Goal: Check status: Check status

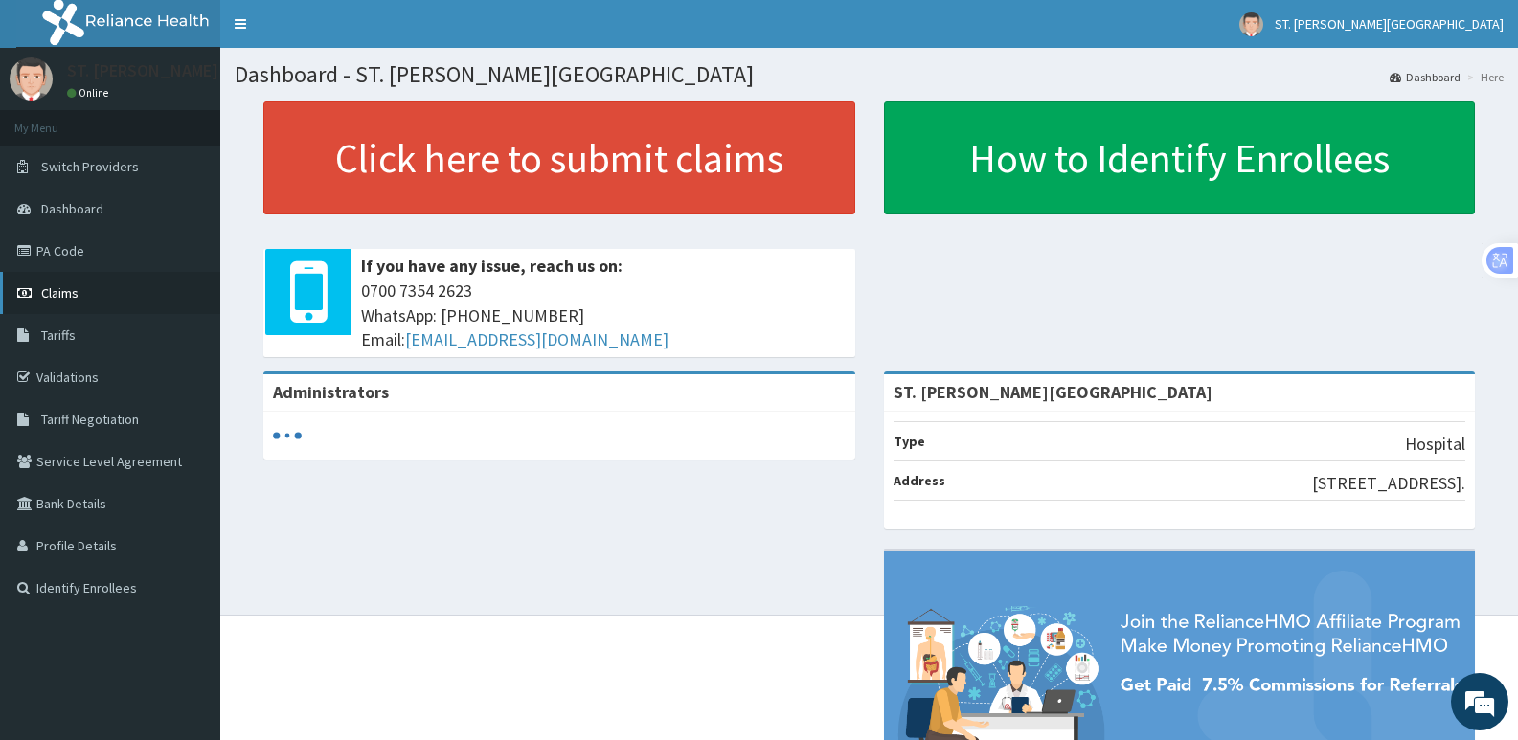
click at [62, 297] on span "Claims" at bounding box center [59, 292] width 37 height 17
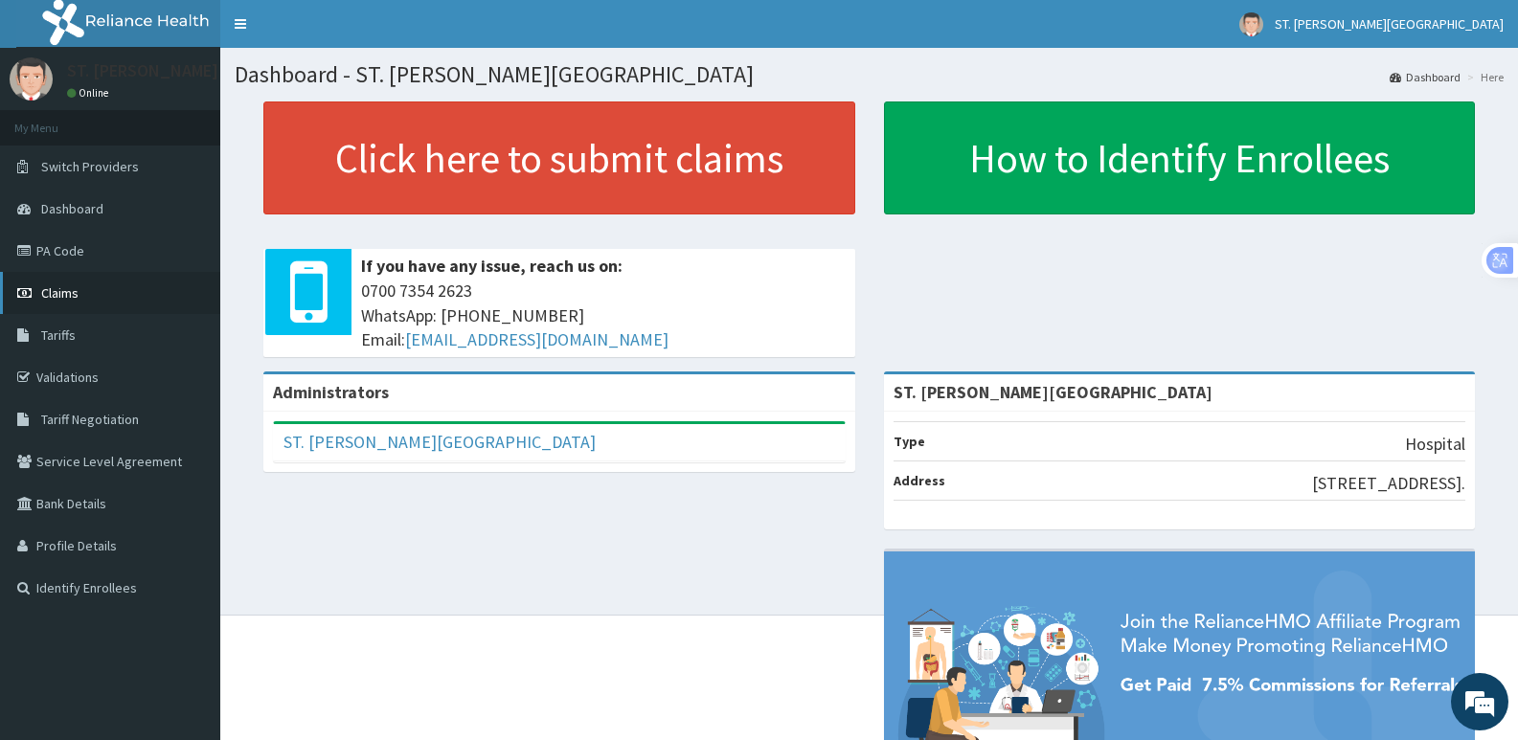
click at [59, 295] on span "Claims" at bounding box center [59, 292] width 37 height 17
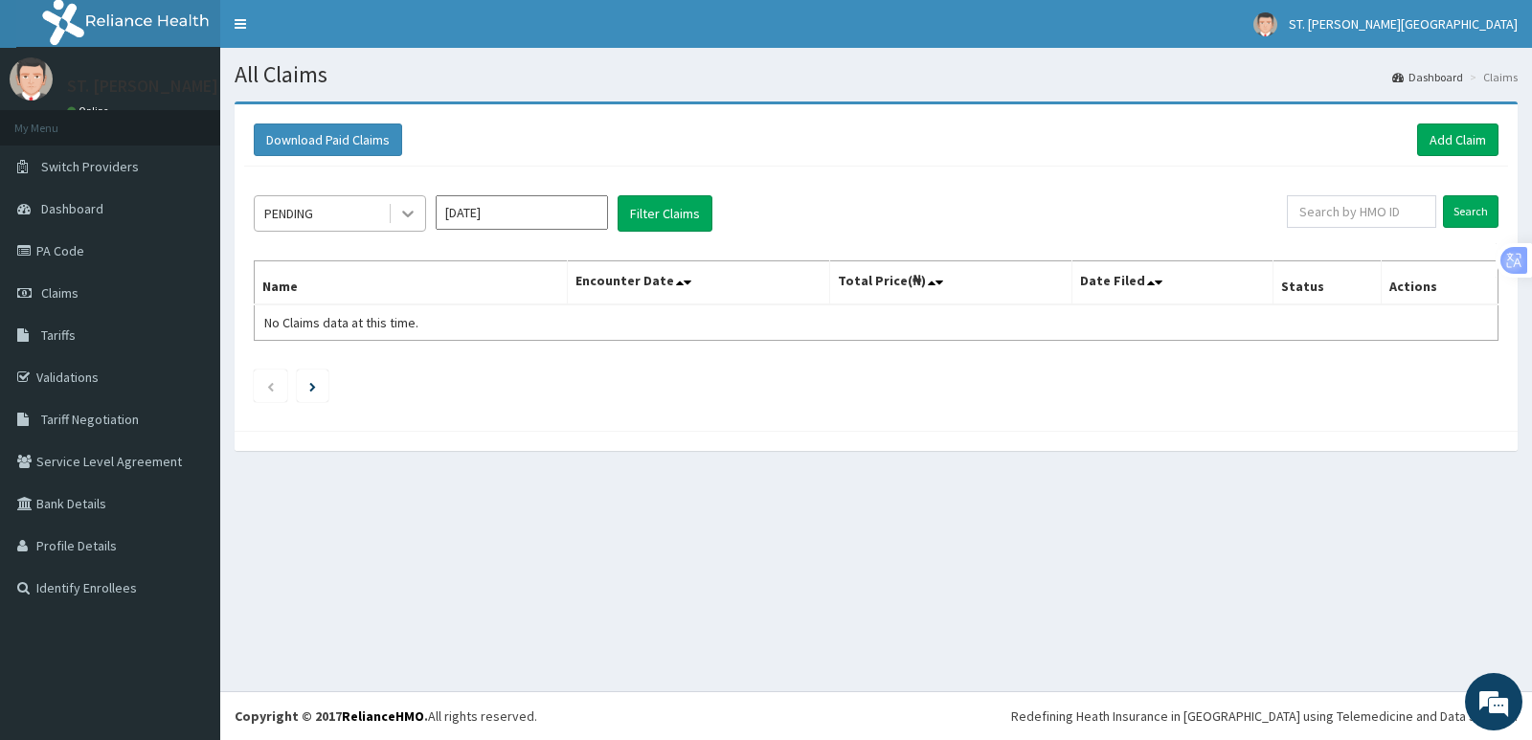
click at [410, 209] on icon at bounding box center [407, 213] width 19 height 19
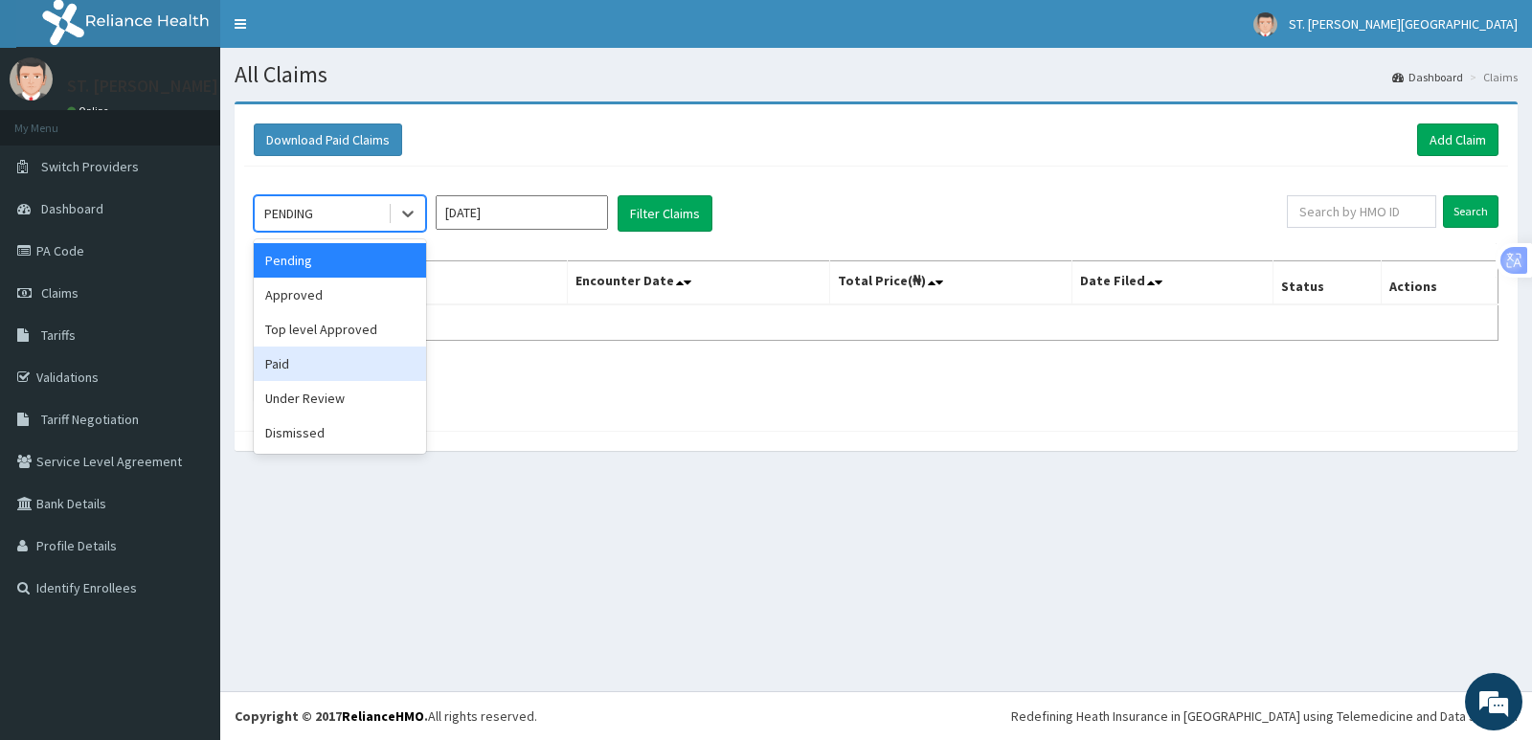
click at [301, 368] on div "Paid" at bounding box center [340, 364] width 172 height 34
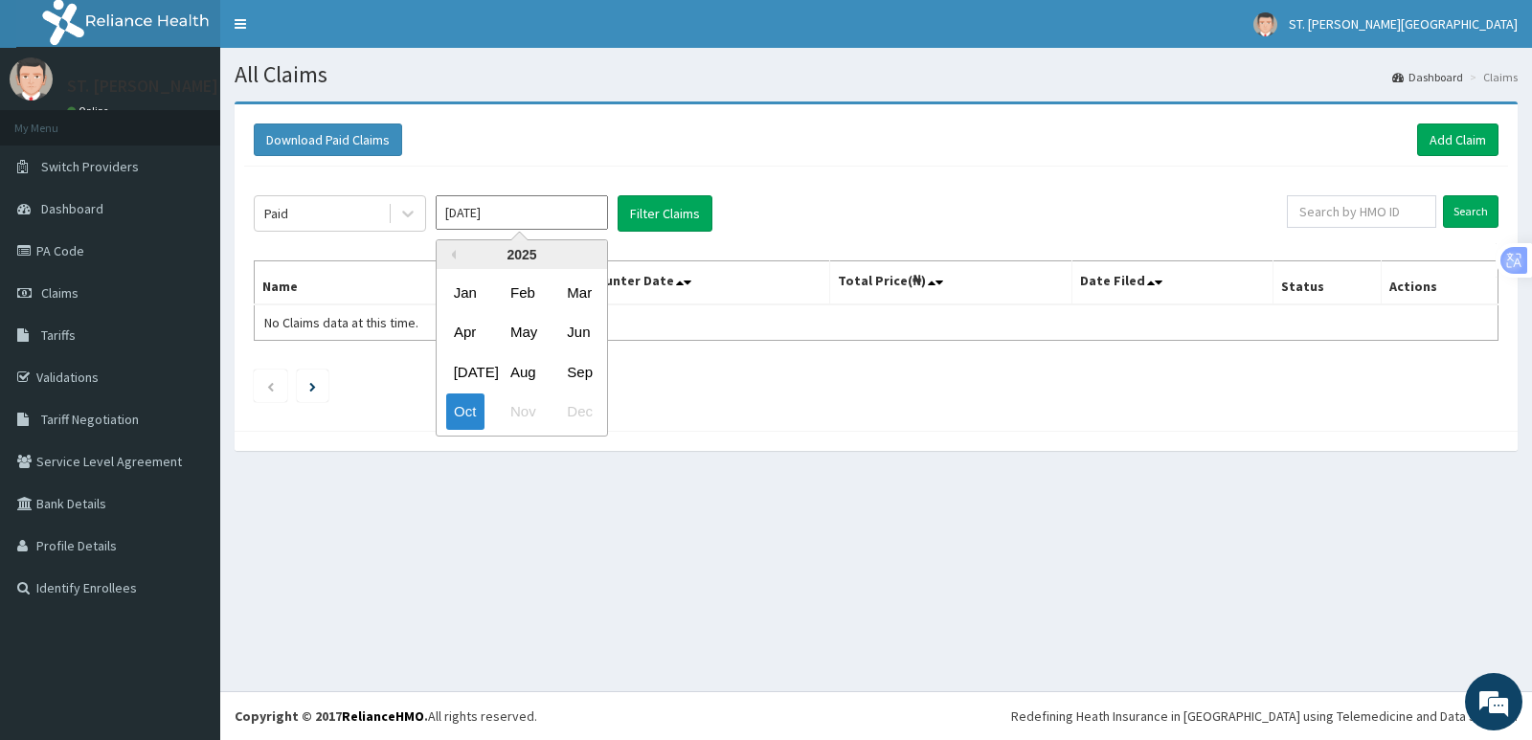
click at [531, 214] on input "[DATE]" at bounding box center [522, 212] width 172 height 34
click at [524, 371] on div "Aug" at bounding box center [522, 371] width 38 height 35
type input "[DATE]"
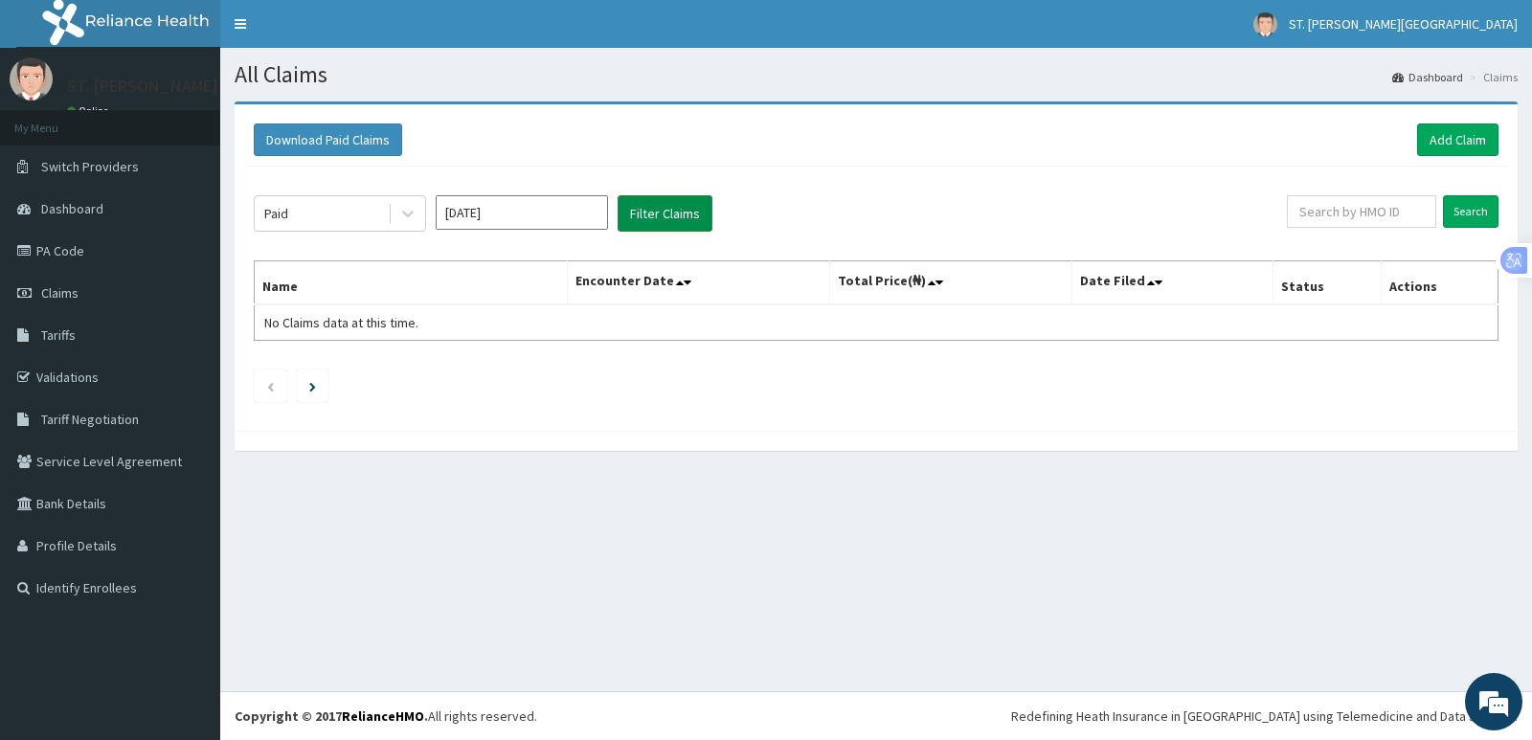
click at [674, 206] on button "Filter Claims" at bounding box center [665, 213] width 95 height 36
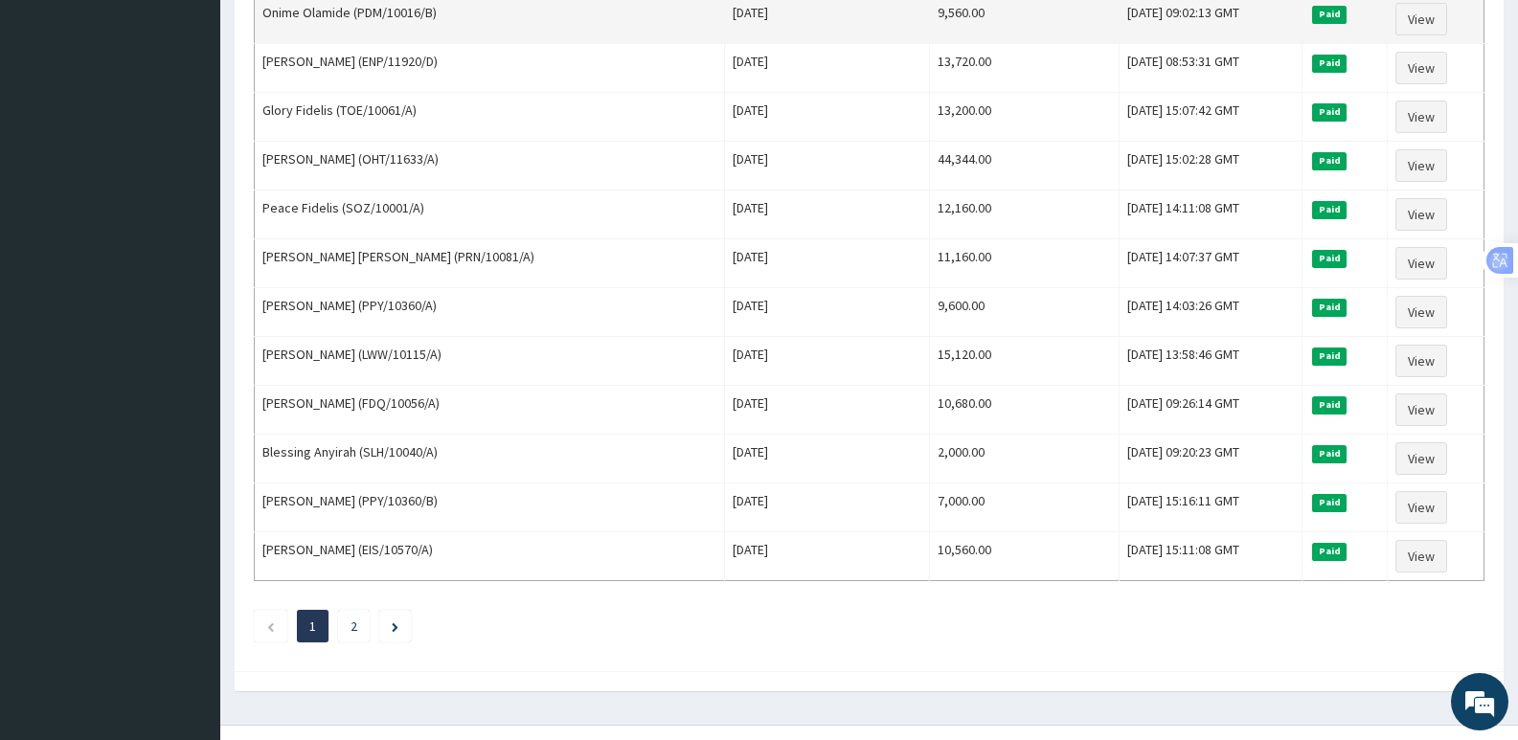
scroll to position [2200, 0]
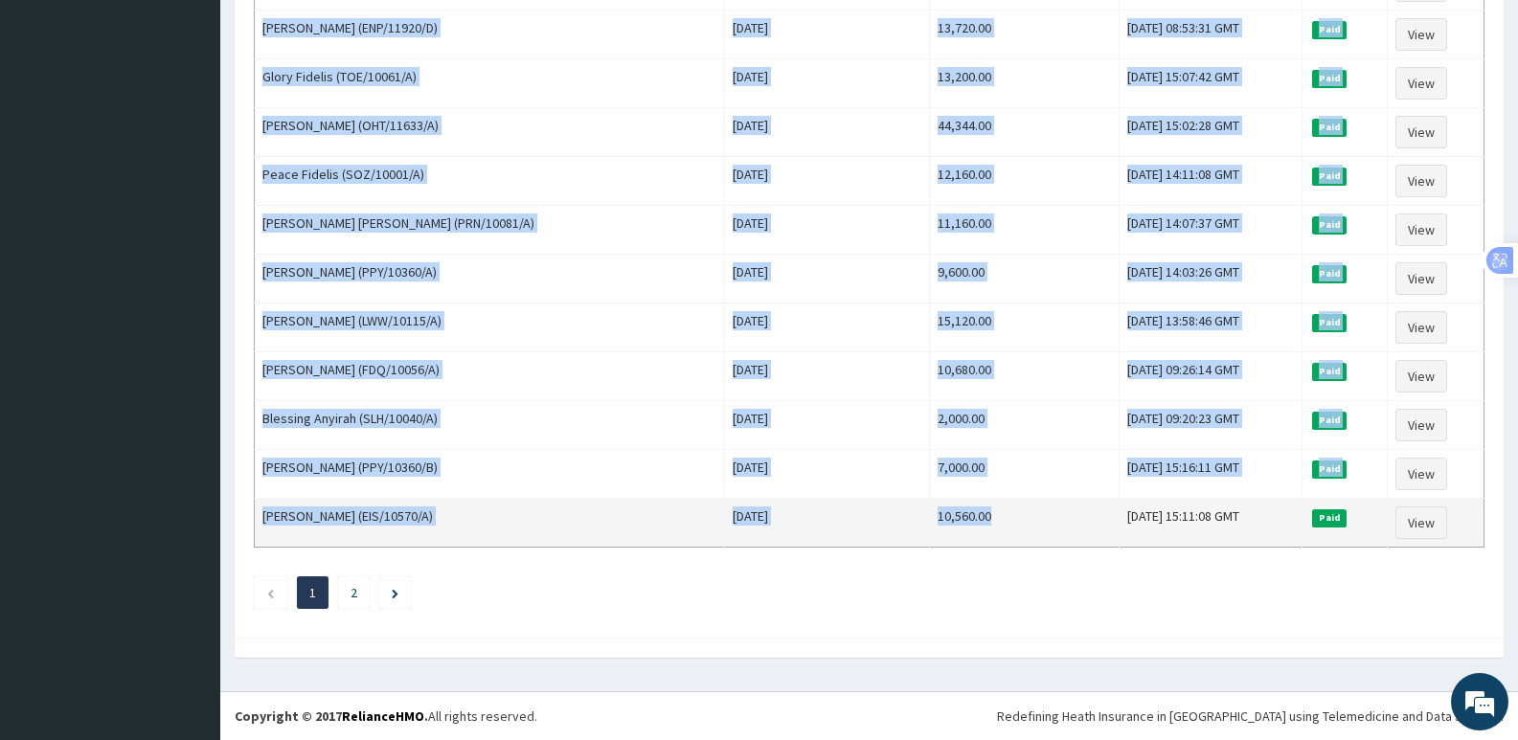
drag, startPoint x: 261, startPoint y: 231, endPoint x: 936, endPoint y: 525, distance: 735.4
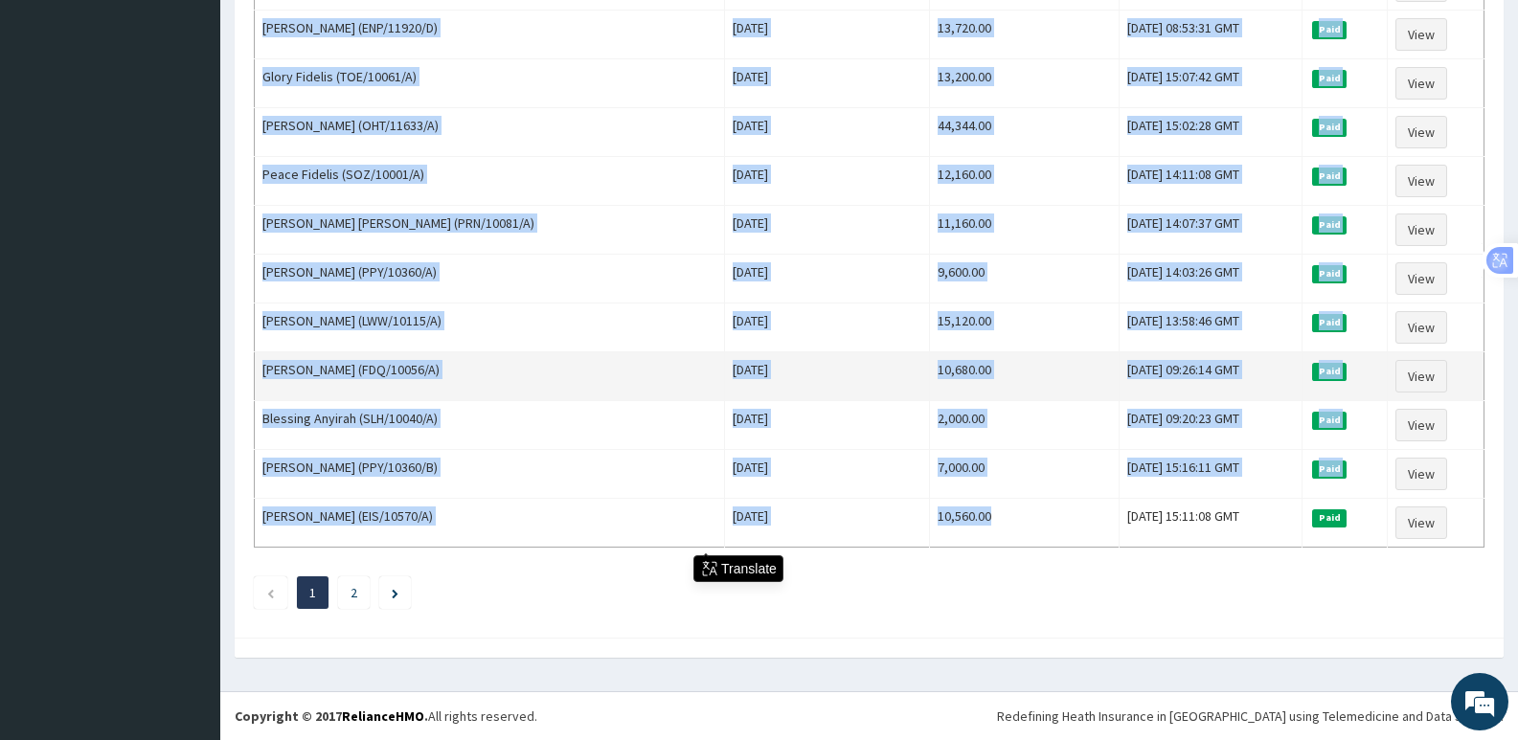
copy tbody "[PERSON_NAME] ([GEOGRAPHIC_DATA]/11633/A) [DATE] 9,500.00 [DATE] 08:31:17 GMT P…"
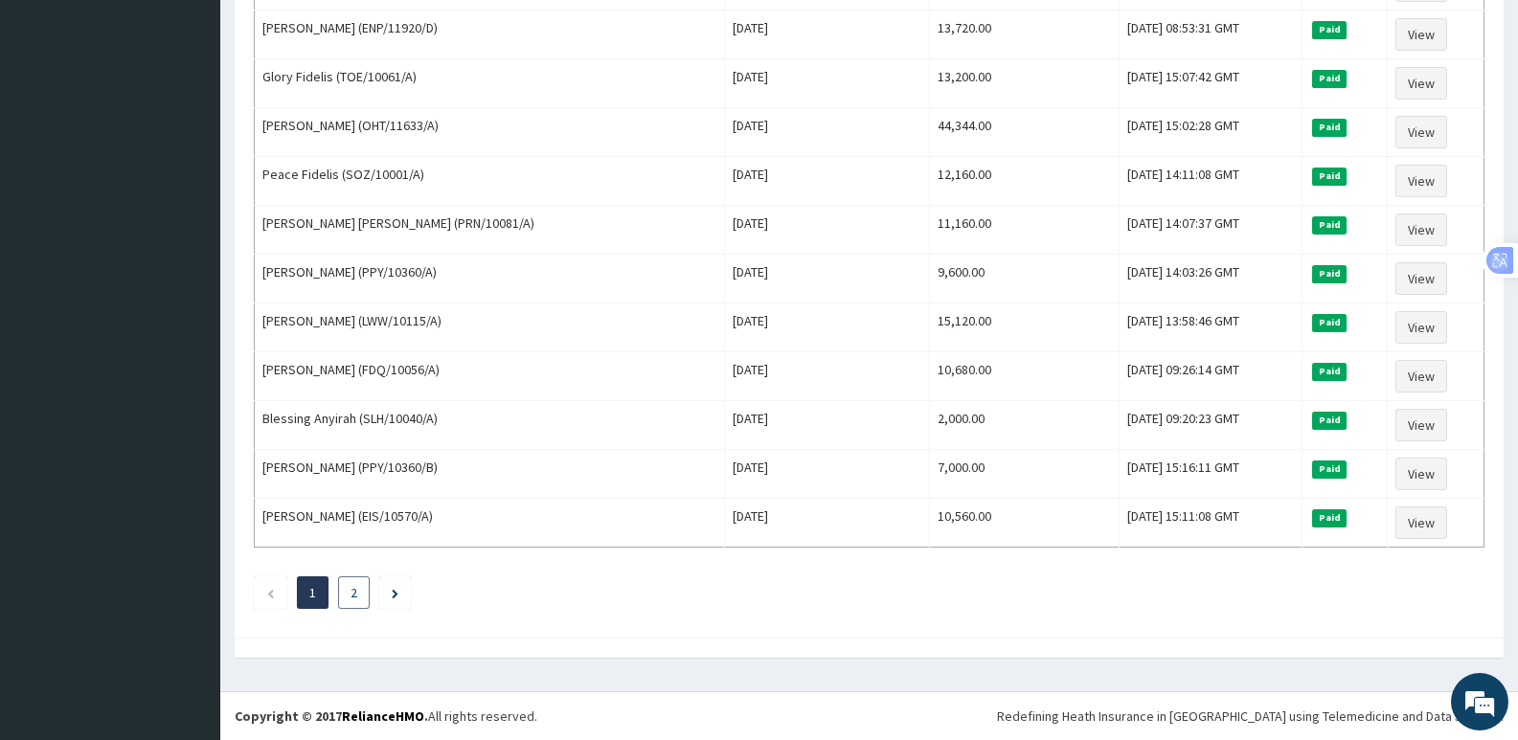
click at [350, 591] on link "2" at bounding box center [353, 592] width 7 height 17
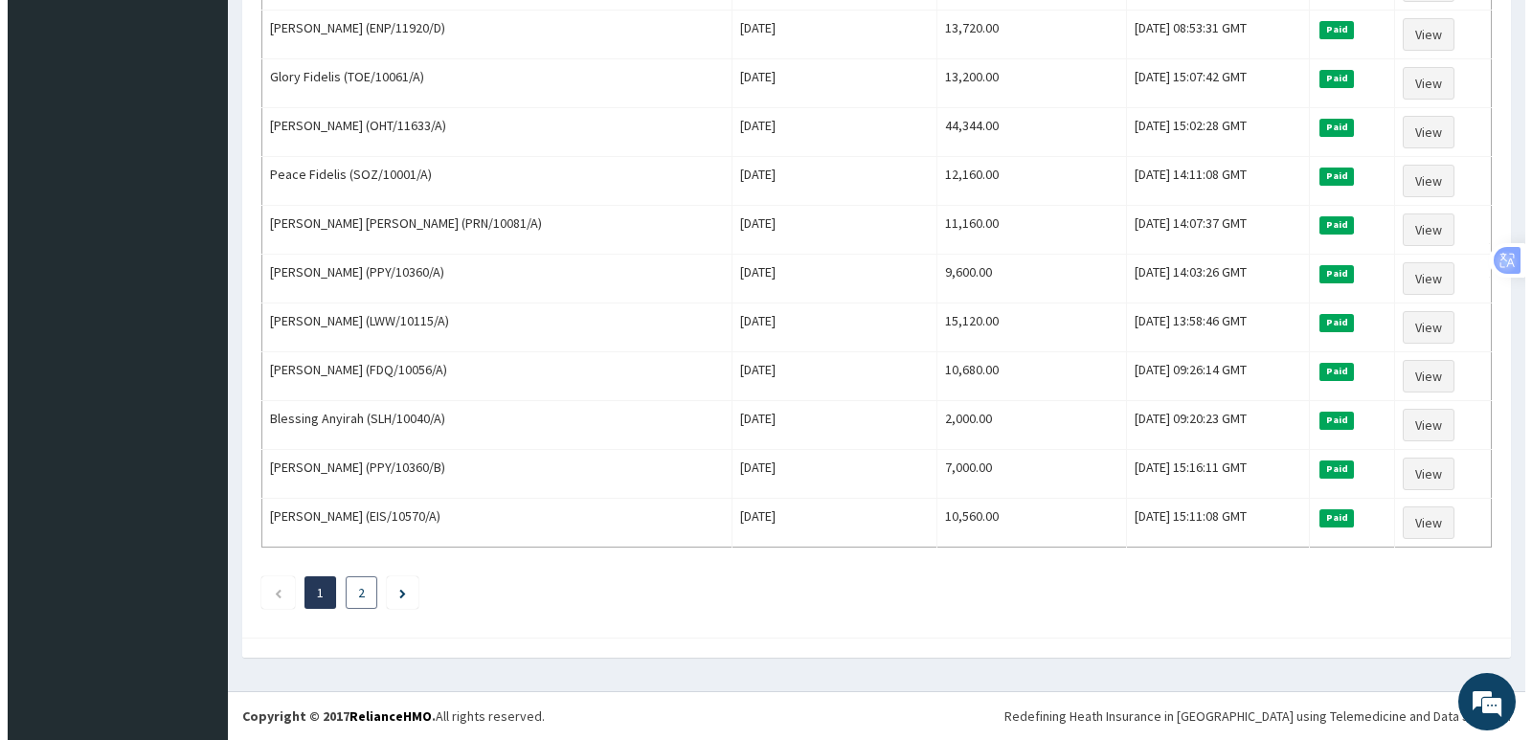
scroll to position [0, 0]
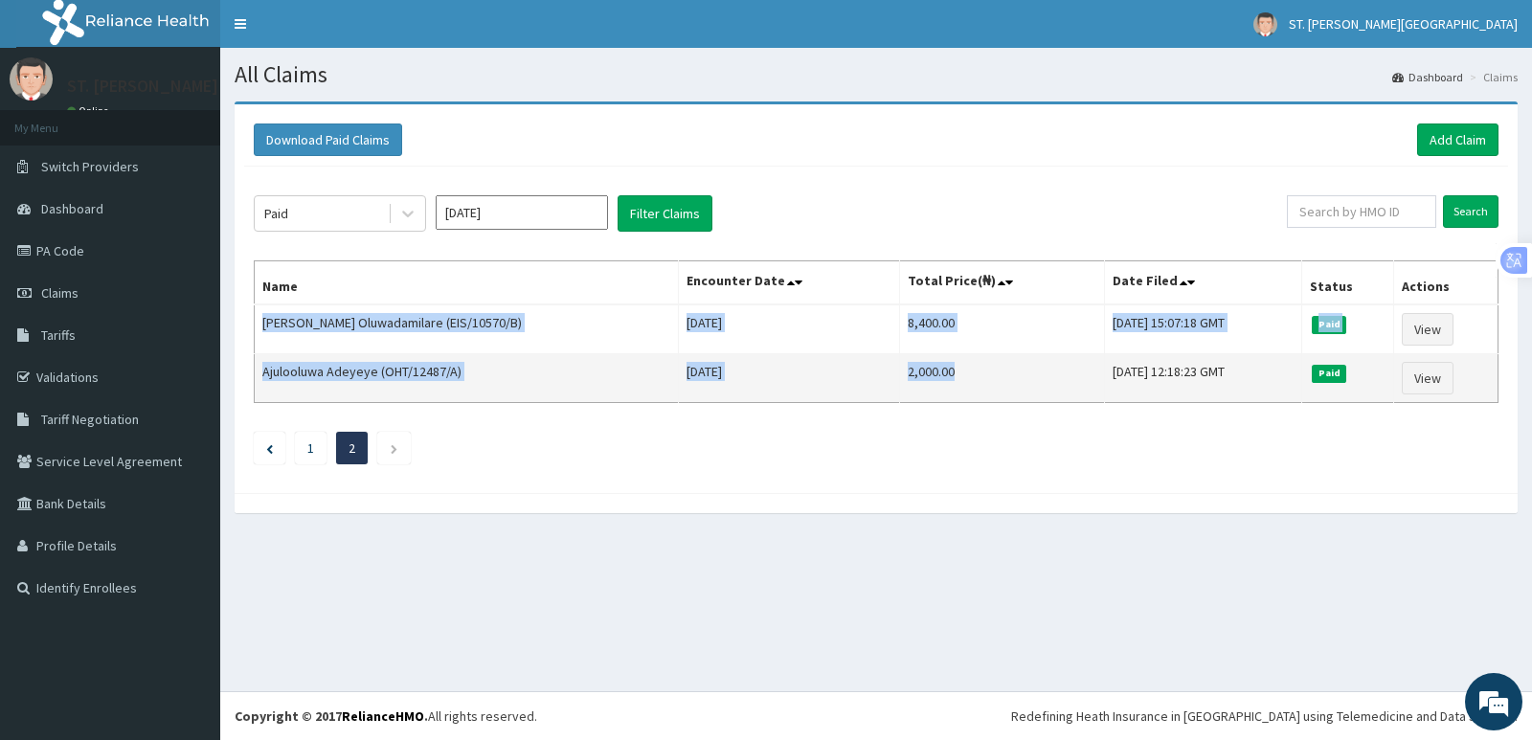
drag, startPoint x: 262, startPoint y: 321, endPoint x: 945, endPoint y: 379, distance: 685.2
click at [945, 379] on tbody "[PERSON_NAME] Oluwadamilare (EIS/10570/B) [DATE] 8,400.00 [DATE] 15:07:18 GMT P…" at bounding box center [877, 354] width 1244 height 99
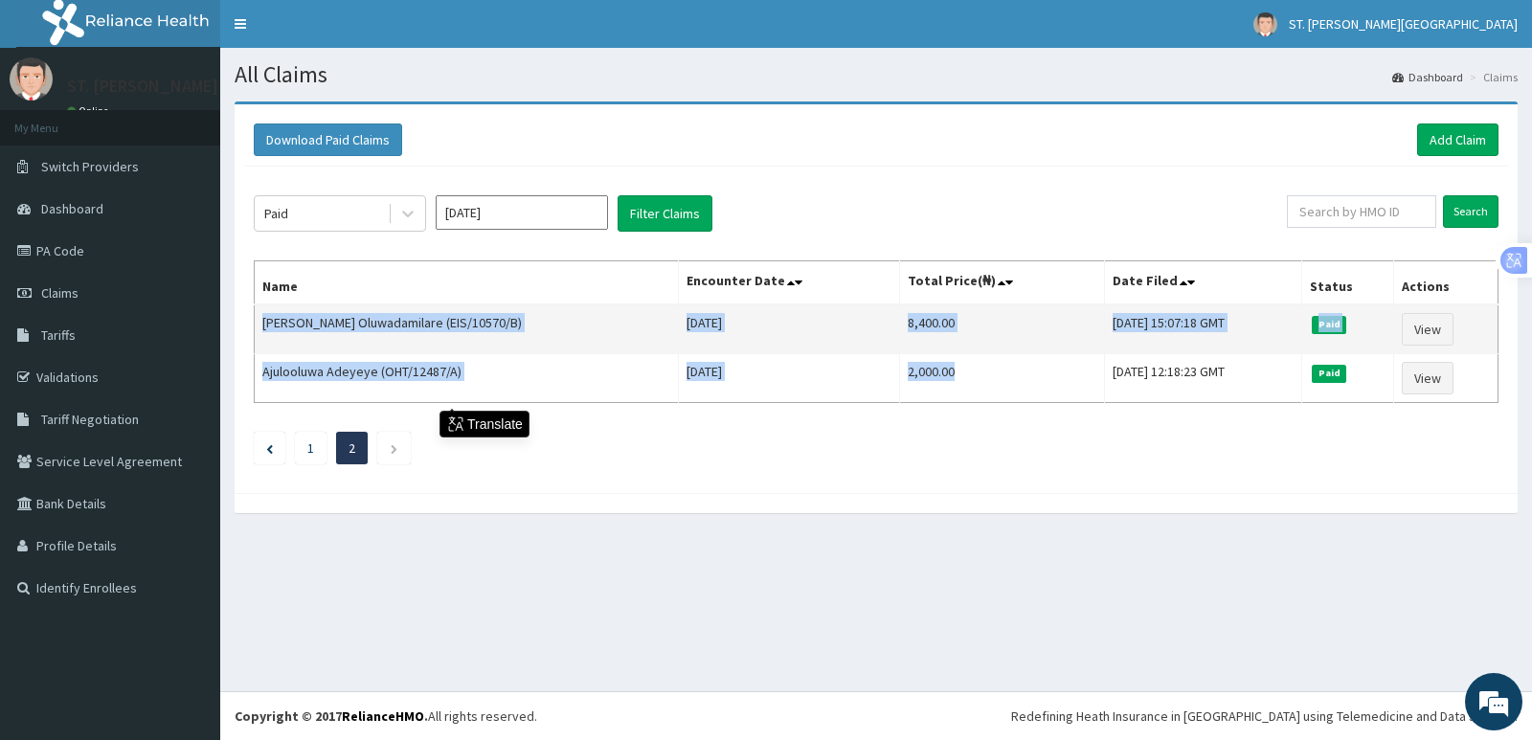
copy tbody "[PERSON_NAME] Oluwadamilare (EIS/10570/B) [DATE] 8,400.00 [DATE] 15:07:18 GMT P…"
